Goal: Task Accomplishment & Management: Complete application form

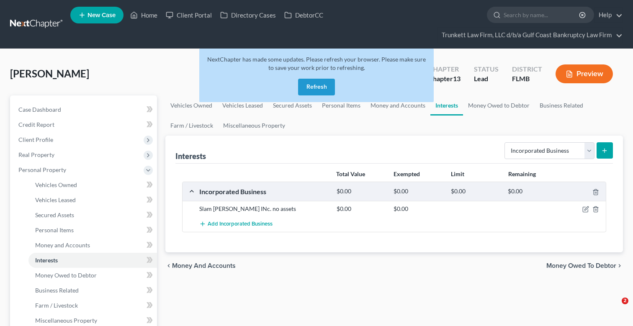
select select "incorporated_business"
drag, startPoint x: 142, startPoint y: 17, endPoint x: 149, endPoint y: 12, distance: 8.7
click at [142, 16] on link "Home" at bounding box center [144, 15] width 36 height 15
click at [149, 12] on link "Home" at bounding box center [144, 15] width 36 height 15
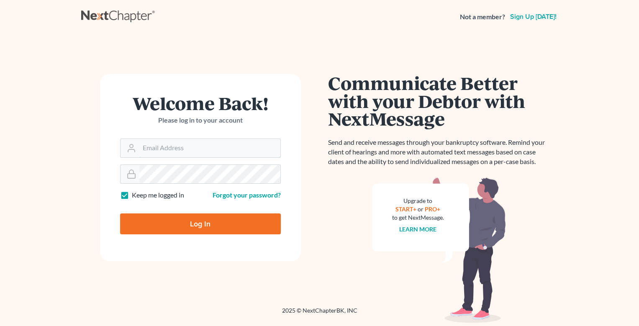
type input "jtrunkett@trunkettlaw.com"
click at [206, 232] on input "Log In" at bounding box center [200, 224] width 161 height 21
type input "Thinking..."
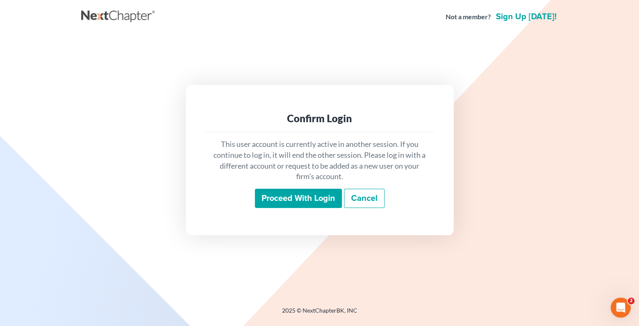
click at [297, 190] on input "Proceed with login" at bounding box center [298, 198] width 87 height 19
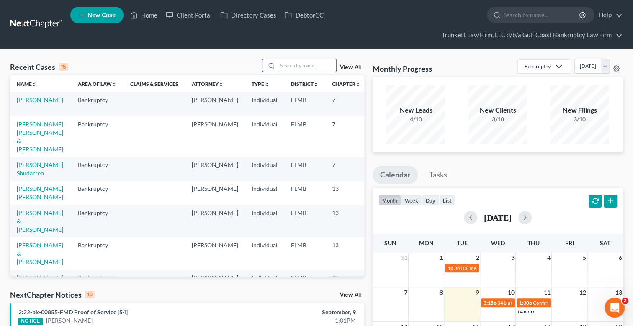
click at [322, 64] on input "search" at bounding box center [307, 65] width 59 height 12
type input "sotero"
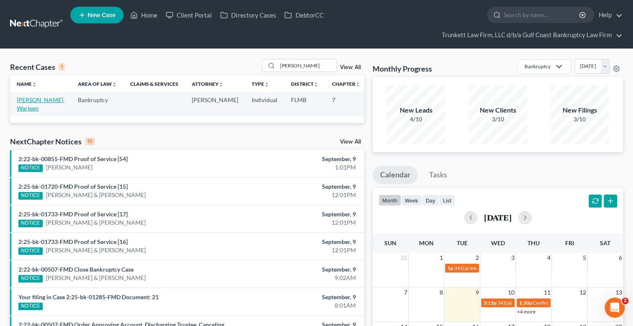
click at [28, 98] on link "Sotero, Warleen" at bounding box center [41, 103] width 48 height 15
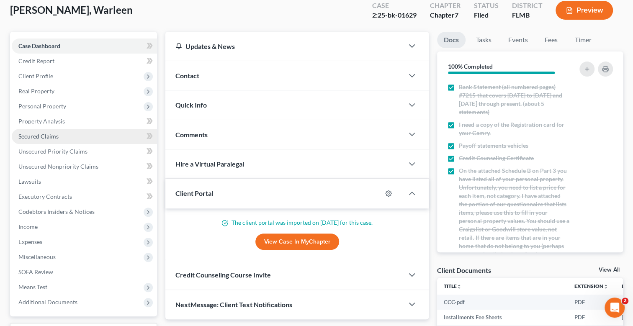
scroll to position [126, 0]
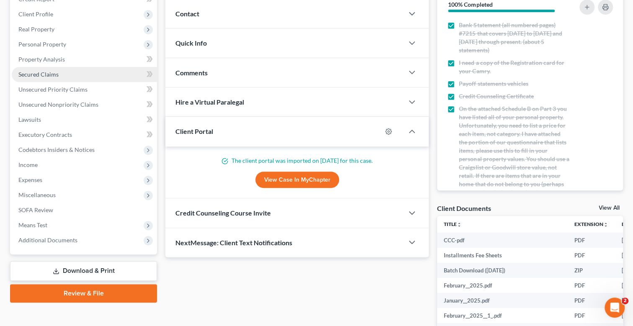
click at [45, 73] on span "Secured Claims" at bounding box center [38, 74] width 40 height 7
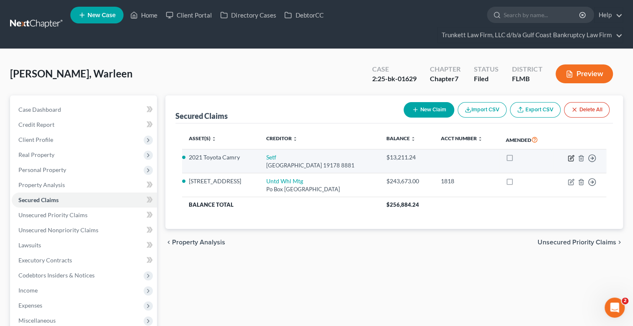
click at [572, 159] on icon "button" at bounding box center [571, 158] width 7 height 7
select select "39"
select select "2"
select select "0"
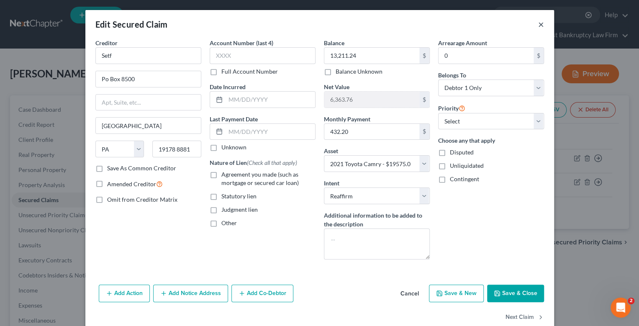
click at [539, 25] on button "×" at bounding box center [541, 24] width 6 height 10
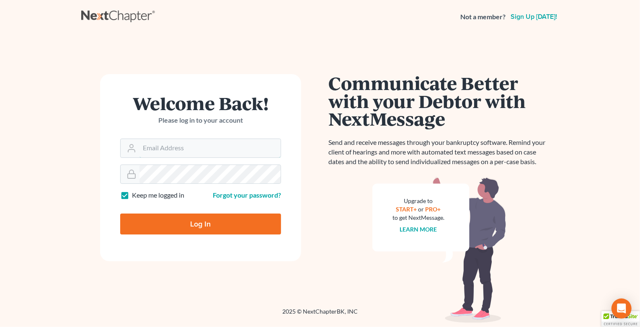
type input "jtrunkett@trunkettlaw.com"
click at [201, 219] on input "Log In" at bounding box center [200, 224] width 161 height 21
type input "Thinking..."
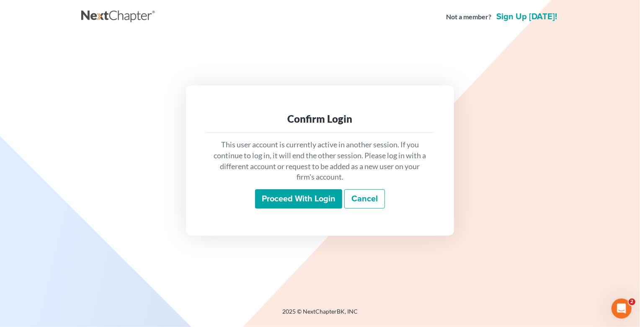
click at [297, 202] on input "Proceed with login" at bounding box center [298, 198] width 87 height 19
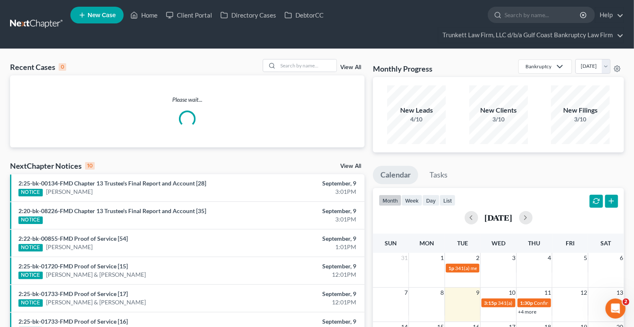
click at [94, 13] on span "New Case" at bounding box center [102, 15] width 28 height 6
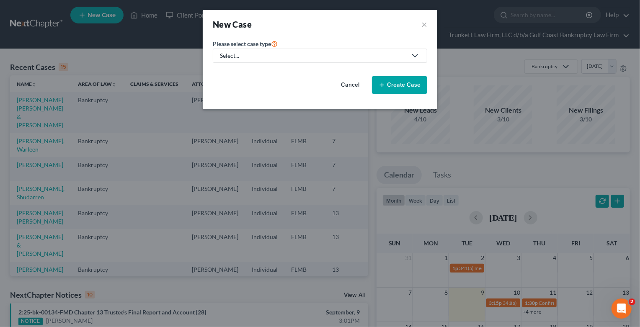
click at [248, 54] on div "Select..." at bounding box center [313, 56] width 187 height 8
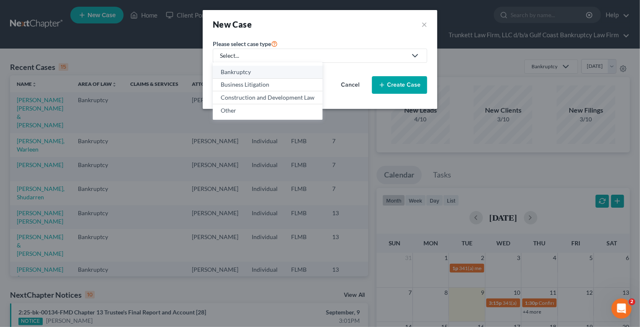
click at [235, 71] on div "Bankruptcy" at bounding box center [268, 72] width 94 height 8
select select "15"
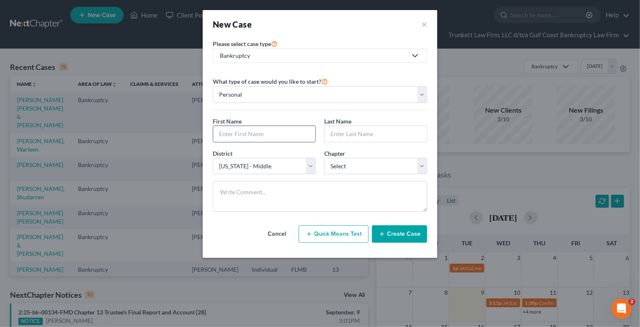
click at [267, 135] on input "text" at bounding box center [264, 134] width 102 height 16
type input "Ramos"
type input "L"
type input "Ramos"
click at [267, 133] on input "Ramos" at bounding box center [264, 134] width 102 height 16
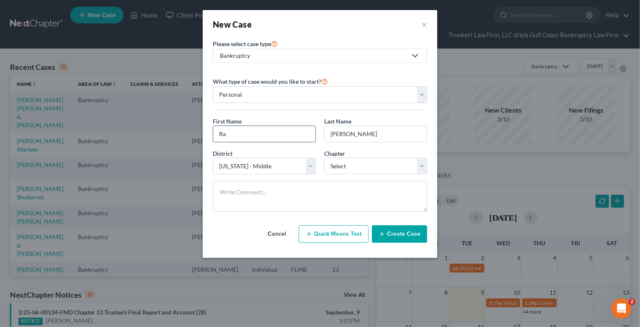
type input "R"
type input "Liz"
click at [348, 163] on select "Select 7 11 12 13" at bounding box center [375, 166] width 103 height 17
select select "0"
click at [324, 158] on select "Select 7 11 12 13" at bounding box center [375, 166] width 103 height 17
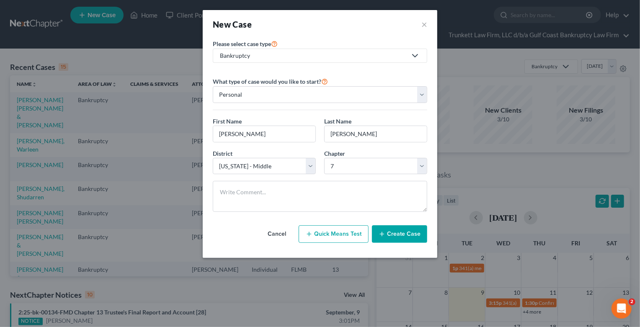
click at [400, 234] on button "Create Case" at bounding box center [399, 234] width 55 height 18
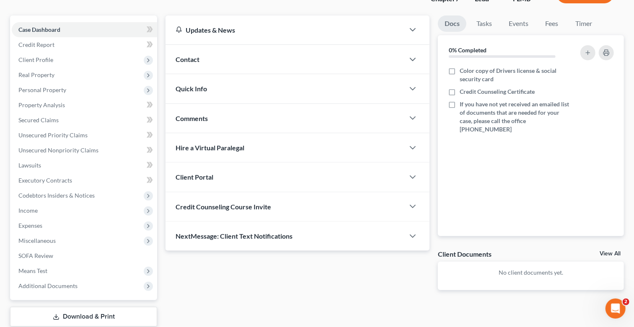
scroll to position [83, 0]
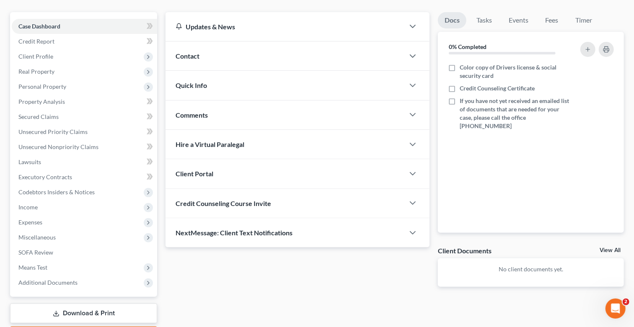
click at [215, 168] on div "Client Portal" at bounding box center [284, 173] width 239 height 29
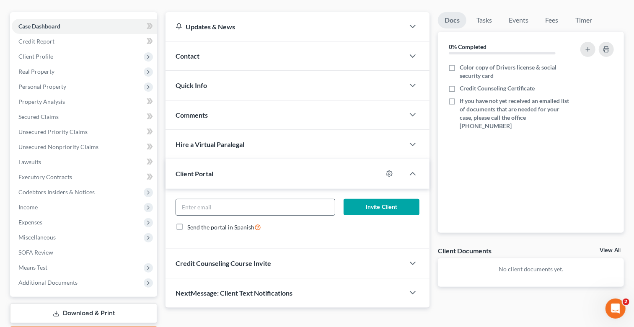
click at [222, 204] on input "email" at bounding box center [255, 207] width 159 height 16
click at [224, 206] on input "email" at bounding box center [255, 207] width 159 height 16
click at [226, 201] on input "email" at bounding box center [255, 207] width 159 height 16
type input "flumerid@yahoo.com"
click at [380, 204] on button "Invite Client" at bounding box center [381, 207] width 76 height 17
